Goal: Use online tool/utility: Use online tool/utility

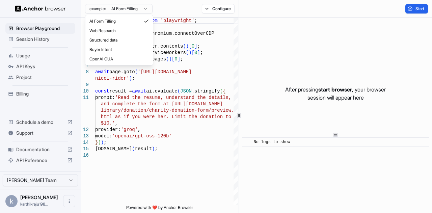
click at [144, 11] on html "Browser Playground Session History Usage API Keys Project Billing Schedule a de…" at bounding box center [216, 106] width 432 height 213
click at [166, 6] on html "Browser Playground Session History Usage API Keys Project Billing Schedule a de…" at bounding box center [216, 106] width 432 height 213
click at [141, 6] on html "Browser Playground Session History Usage API Keys Project Billing Schedule a de…" at bounding box center [216, 106] width 432 height 213
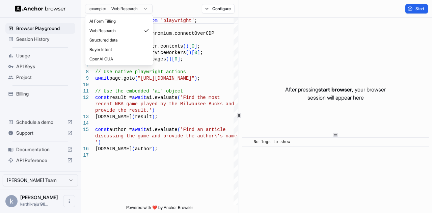
click at [137, 7] on html "Browser Playground Session History Usage API Keys Project Billing Schedule a de…" at bounding box center [216, 106] width 432 height 213
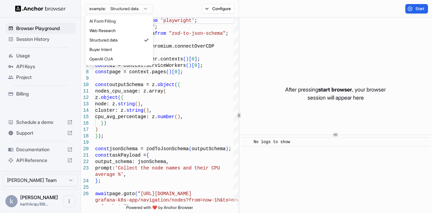
click at [135, 7] on html "Browser Playground Session History Usage API Keys Project Billing Schedule a de…" at bounding box center [216, 106] width 432 height 213
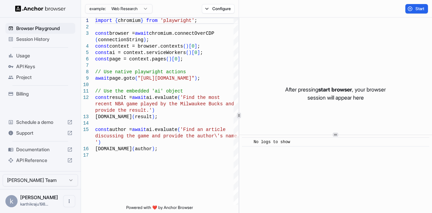
click at [236, 9] on div "Configure" at bounding box center [218, 8] width 41 height 9
click at [225, 7] on button "Configure" at bounding box center [218, 8] width 33 height 9
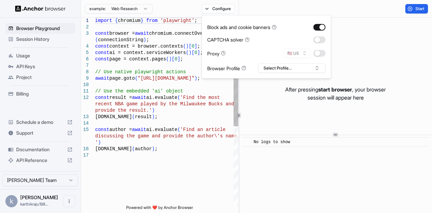
type textarea "**********"
click at [208, 156] on div "import { chromium } from 'playwright' ; const browser = await chromium.connectO…" at bounding box center [166, 179] width 143 height 322
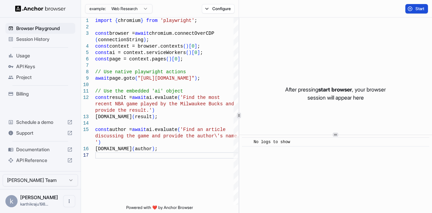
click at [416, 10] on span "Start" at bounding box center [419, 8] width 9 height 5
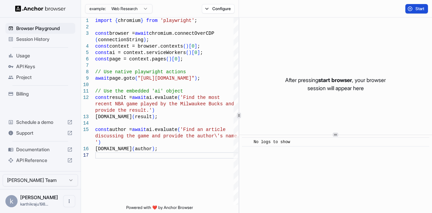
click at [47, 10] on img at bounding box center [40, 8] width 51 height 6
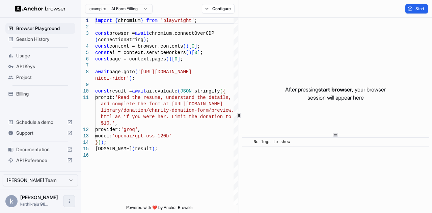
click at [68, 200] on icon "Open menu" at bounding box center [68, 200] width 5 height 5
click at [46, 200] on div at bounding box center [57, 201] width 27 height 7
